Goal: Task Accomplishment & Management: Use online tool/utility

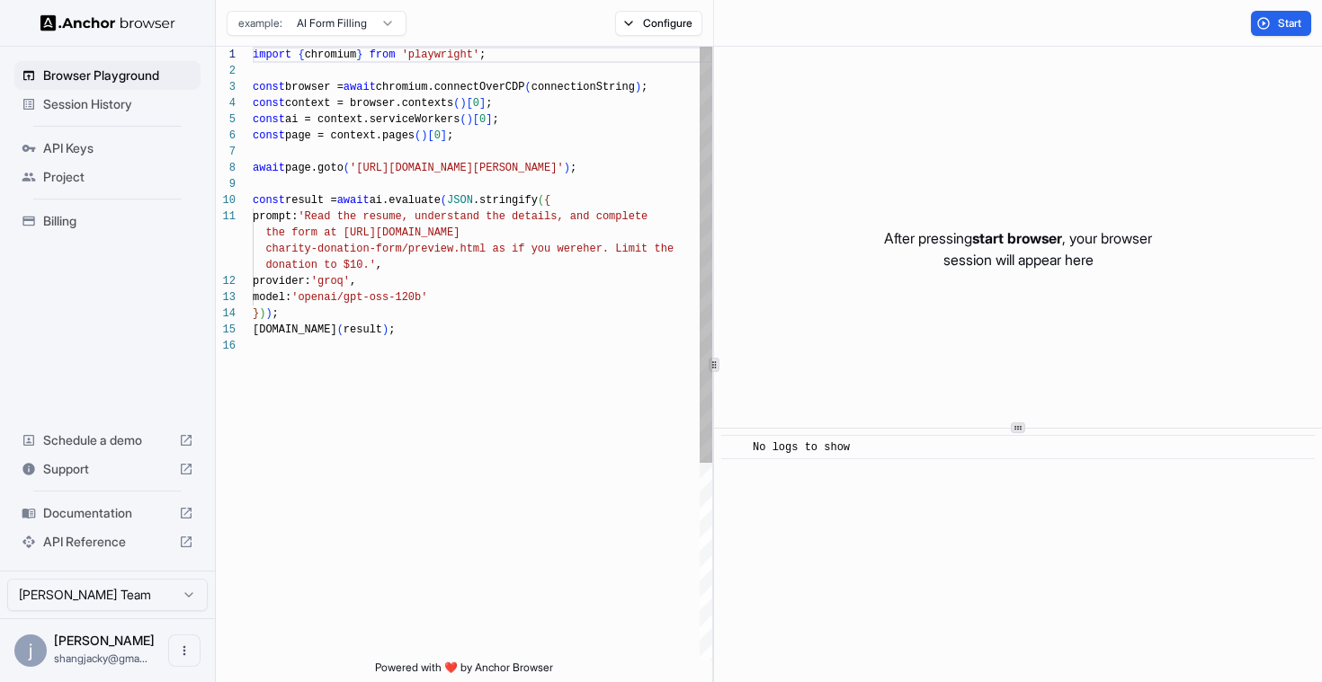
scroll to position [162, 0]
click at [1278, 26] on span "Start" at bounding box center [1290, 23] width 25 height 14
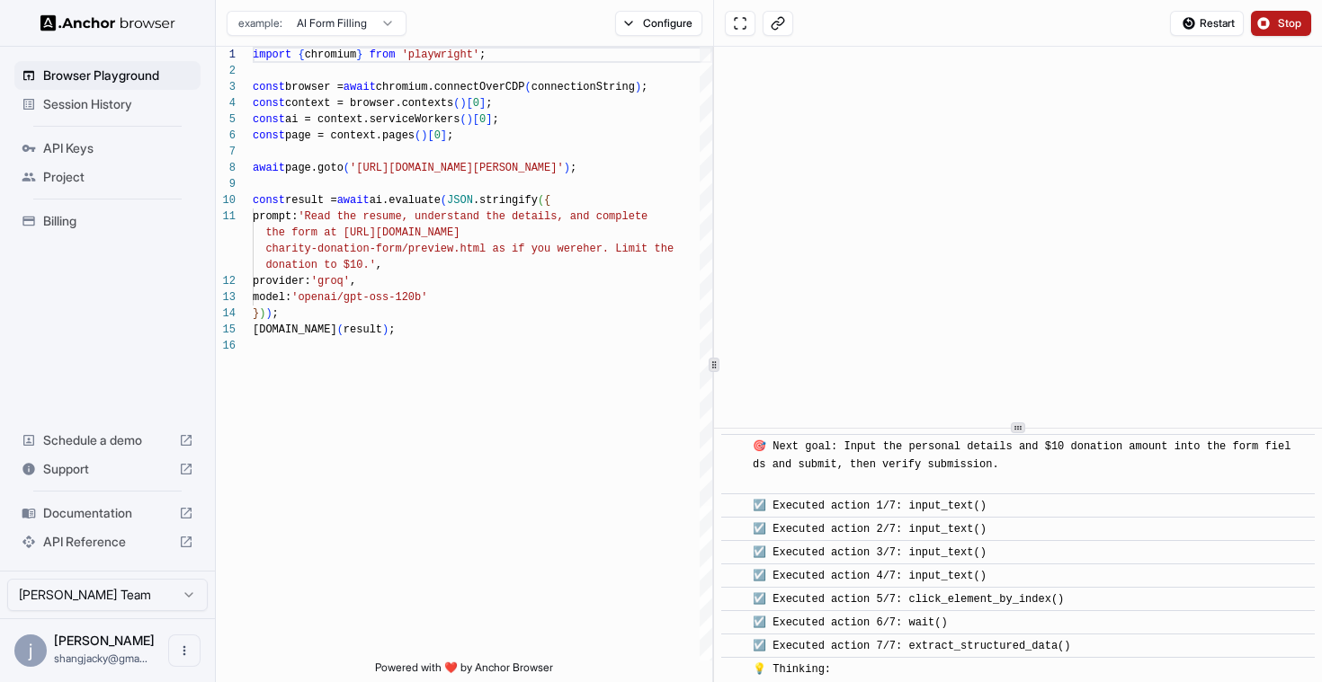
scroll to position [1163, 0]
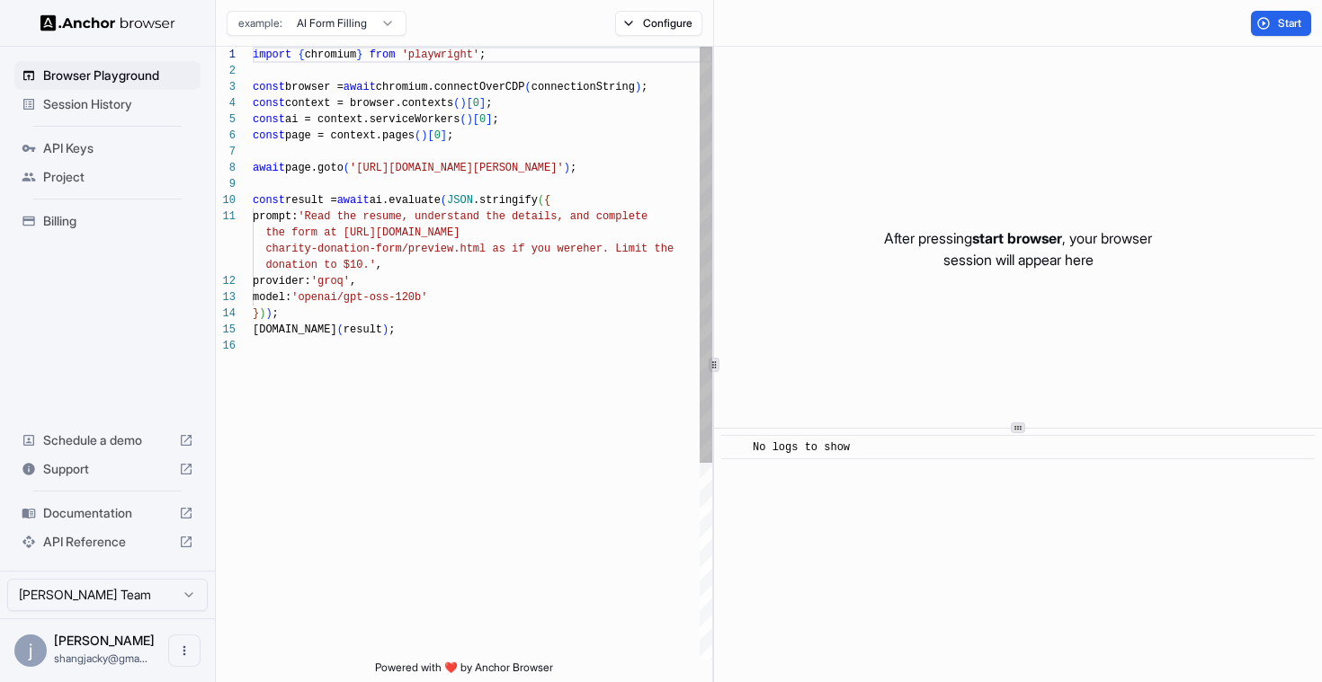
scroll to position [162, 0]
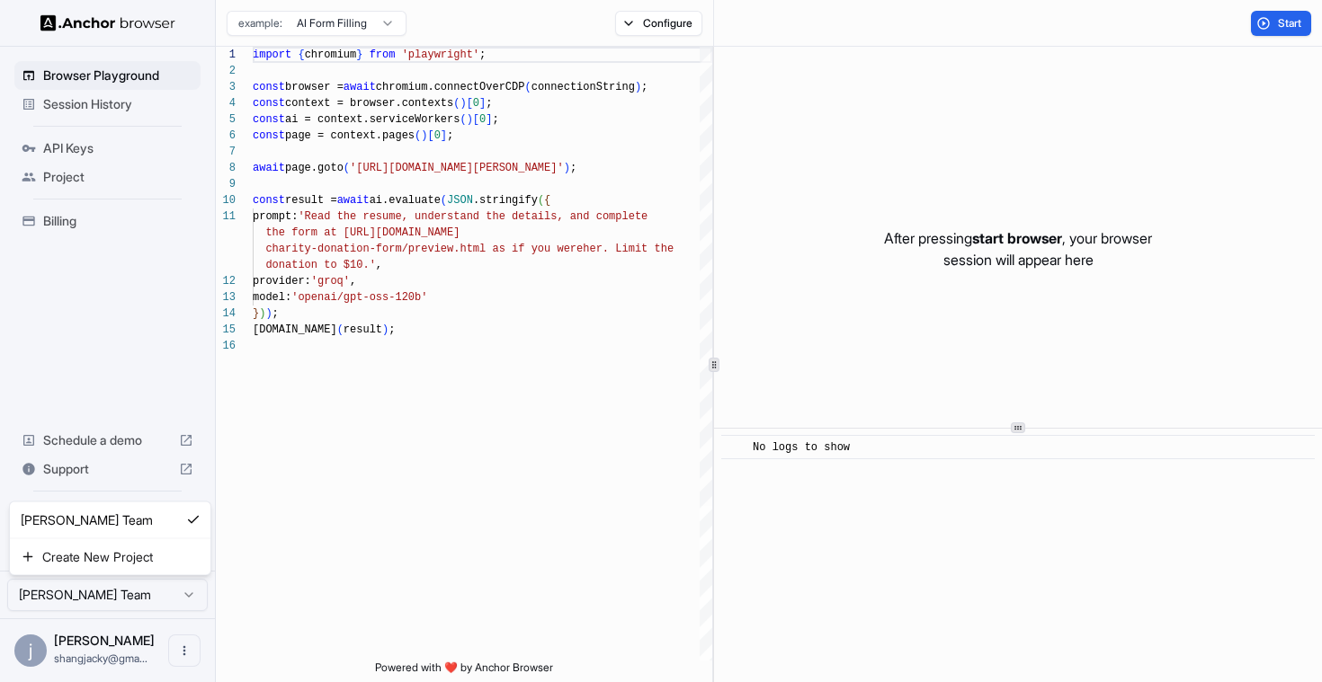
click at [131, 600] on html "Browser Playground Session History API Keys Project Billing Schedule a demo Sup…" at bounding box center [661, 341] width 1322 height 682
click at [92, 150] on span "API Keys" at bounding box center [118, 148] width 150 height 18
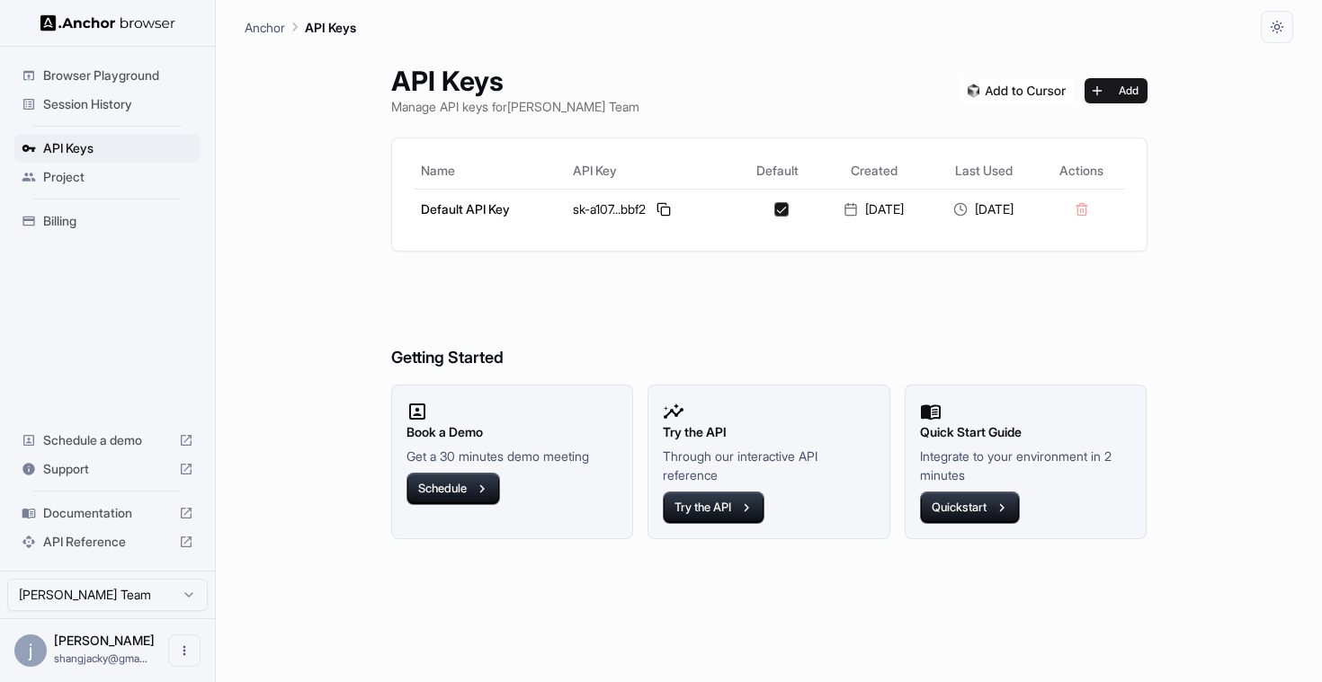
click at [1030, 95] on img at bounding box center [1016, 90] width 113 height 25
